Goal: Navigation & Orientation: Find specific page/section

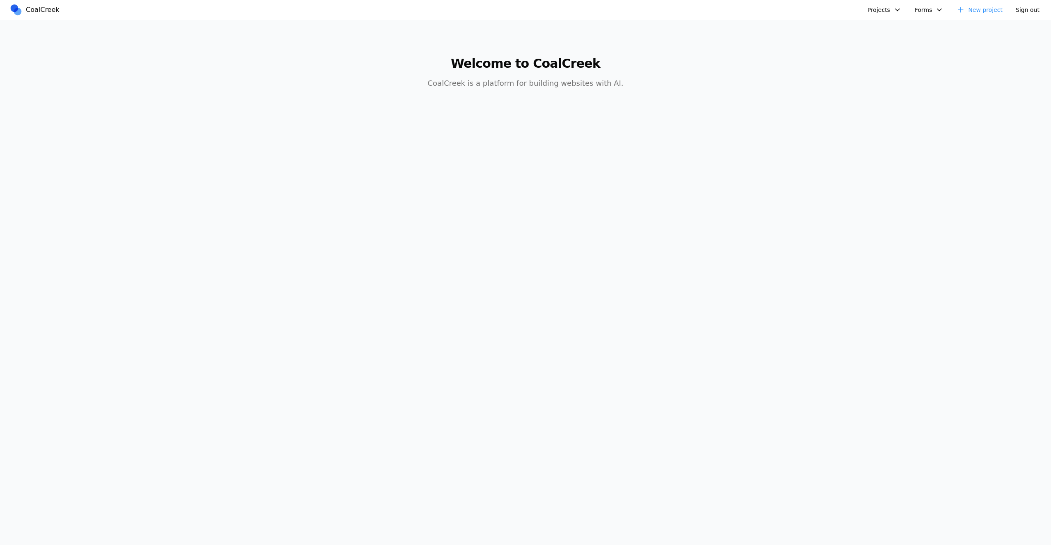
click at [882, 13] on button "Projects" at bounding box center [884, 9] width 44 height 13
click at [894, 30] on link "test123" at bounding box center [906, 29] width 76 height 14
click at [871, 7] on button "Projects" at bounding box center [884, 9] width 44 height 13
click at [897, 111] on link "hello word" at bounding box center [906, 112] width 76 height 14
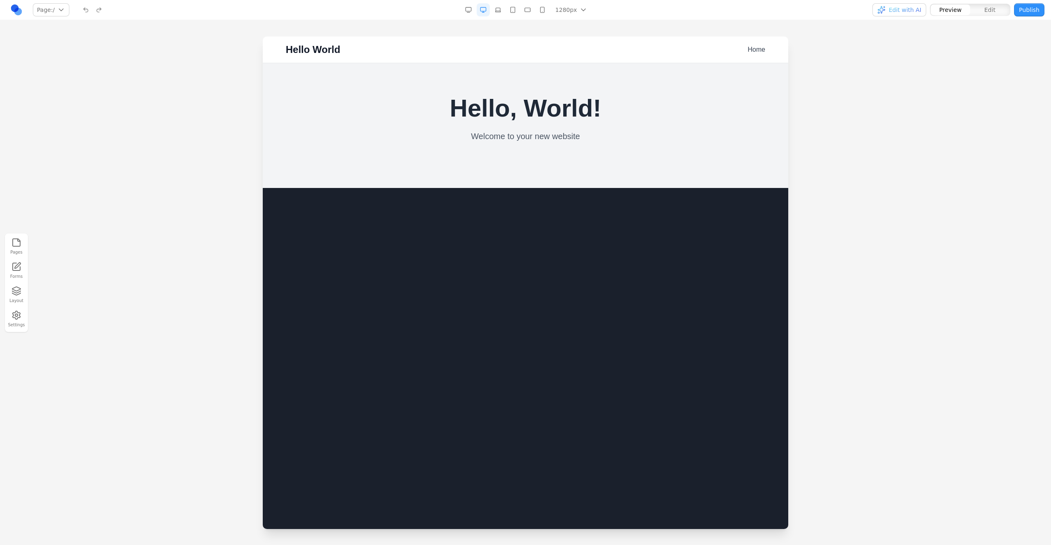
click at [650, 343] on div "Hello World Home Hello, World! Welcome to your new website" at bounding box center [525, 283] width 525 height 493
